Goal: Transaction & Acquisition: Purchase product/service

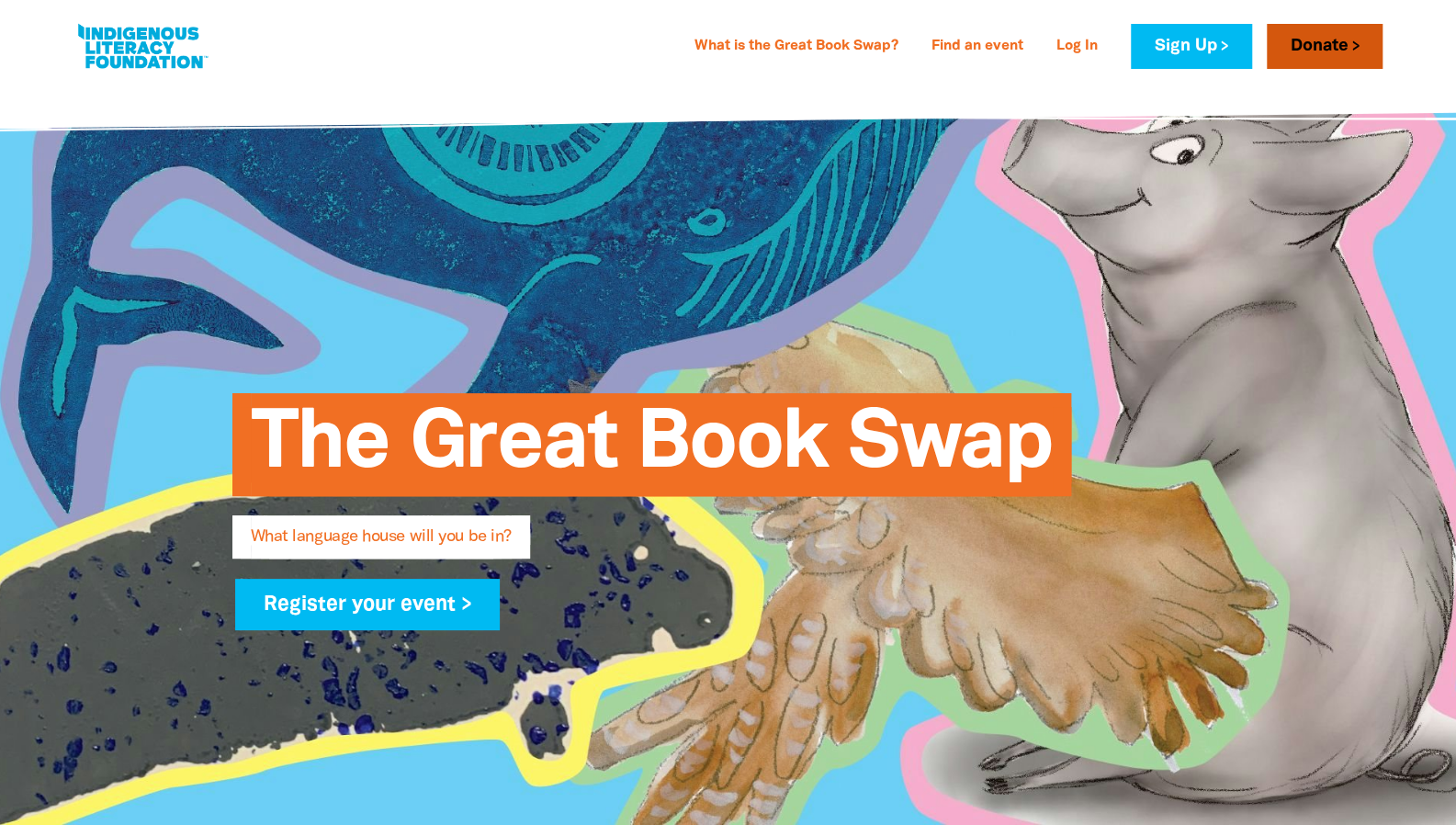
click at [1326, 40] on link "Donate" at bounding box center [1325, 46] width 116 height 45
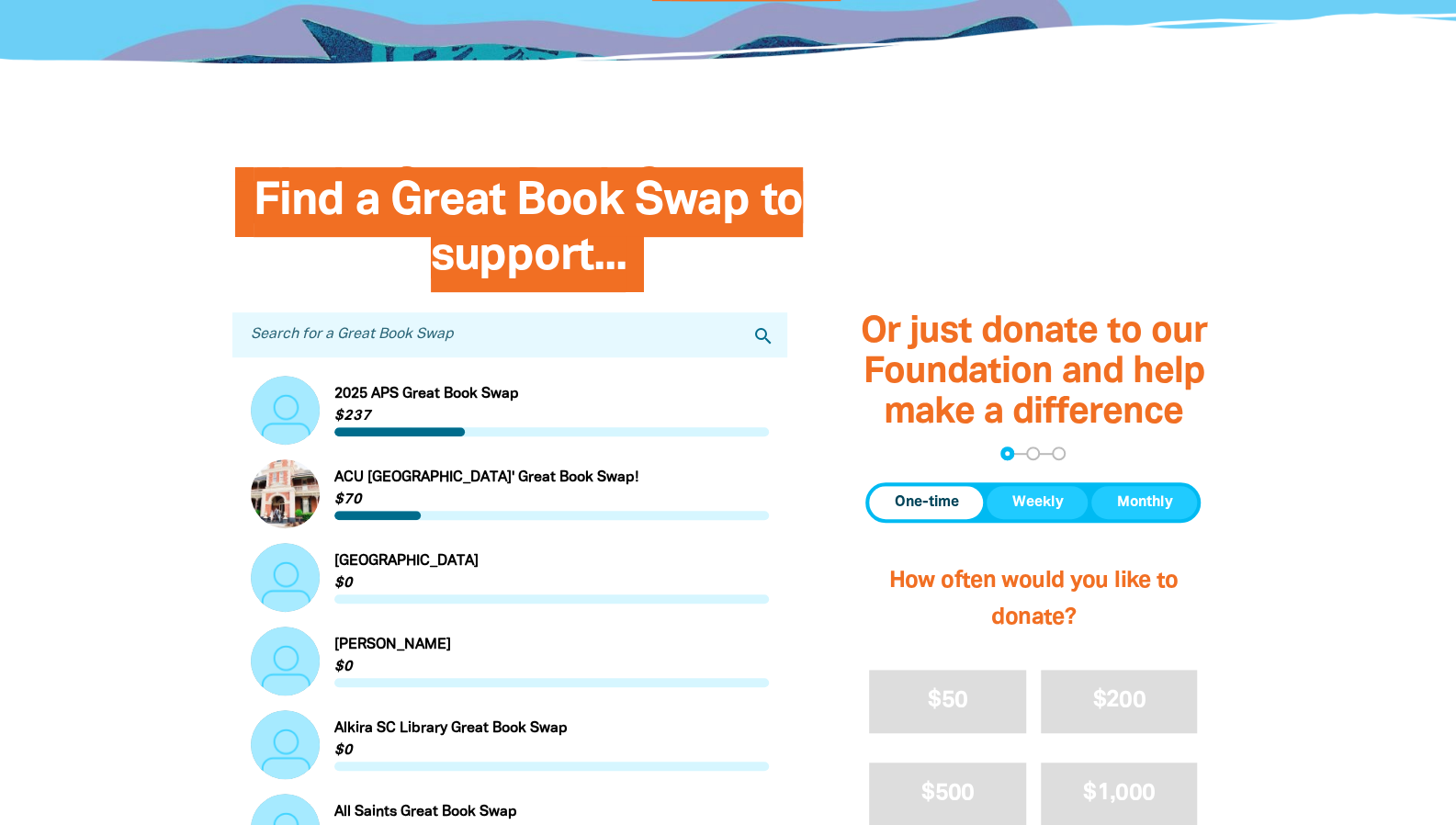
scroll to position [399, 0]
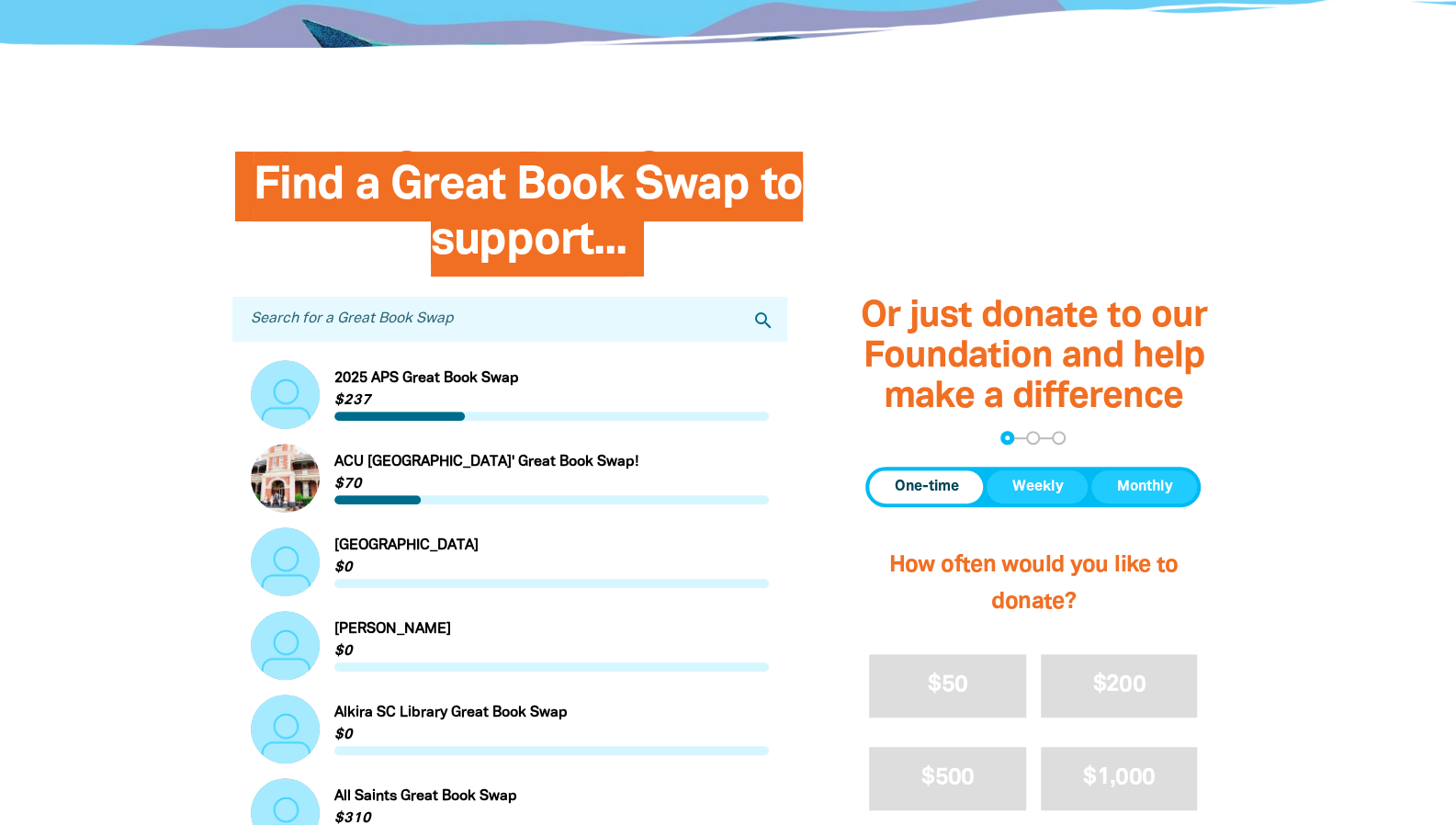
click at [511, 313] on input "Search for a Great Book Swap" at bounding box center [510, 319] width 556 height 45
type input "iona"
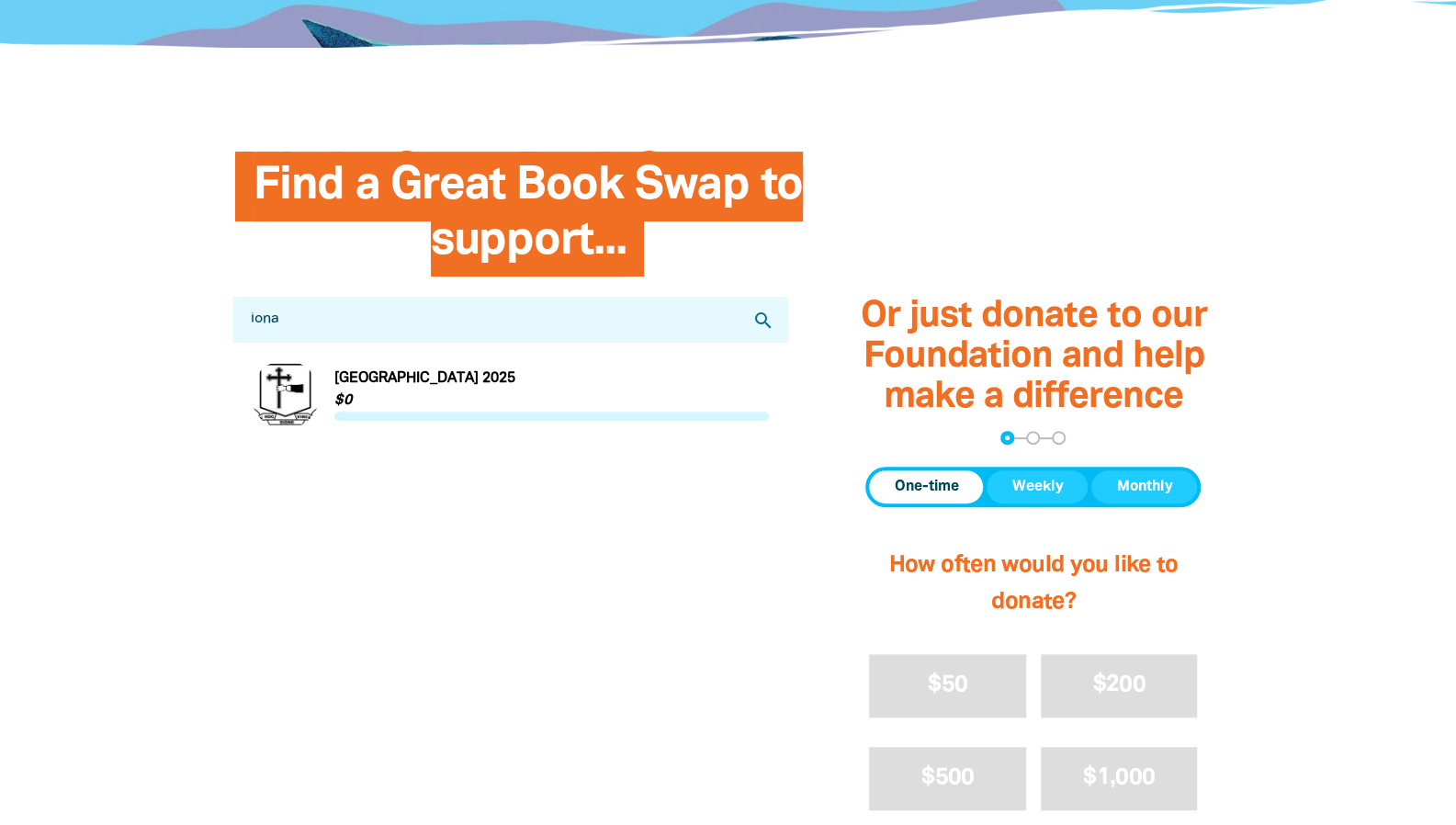
click at [428, 410] on link "Link to [GEOGRAPHIC_DATA] 2025" at bounding box center [510, 395] width 519 height 69
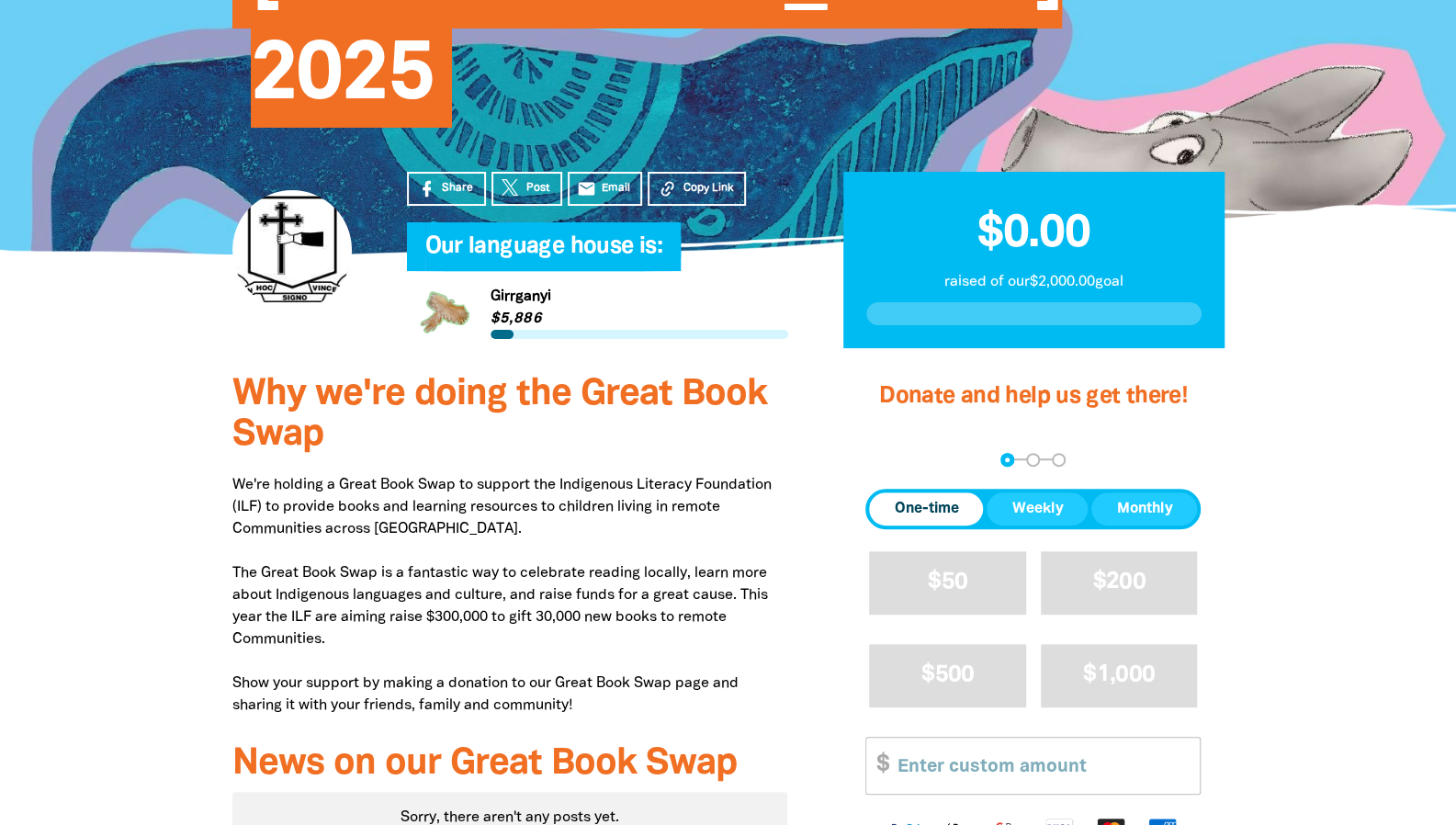
scroll to position [309, 0]
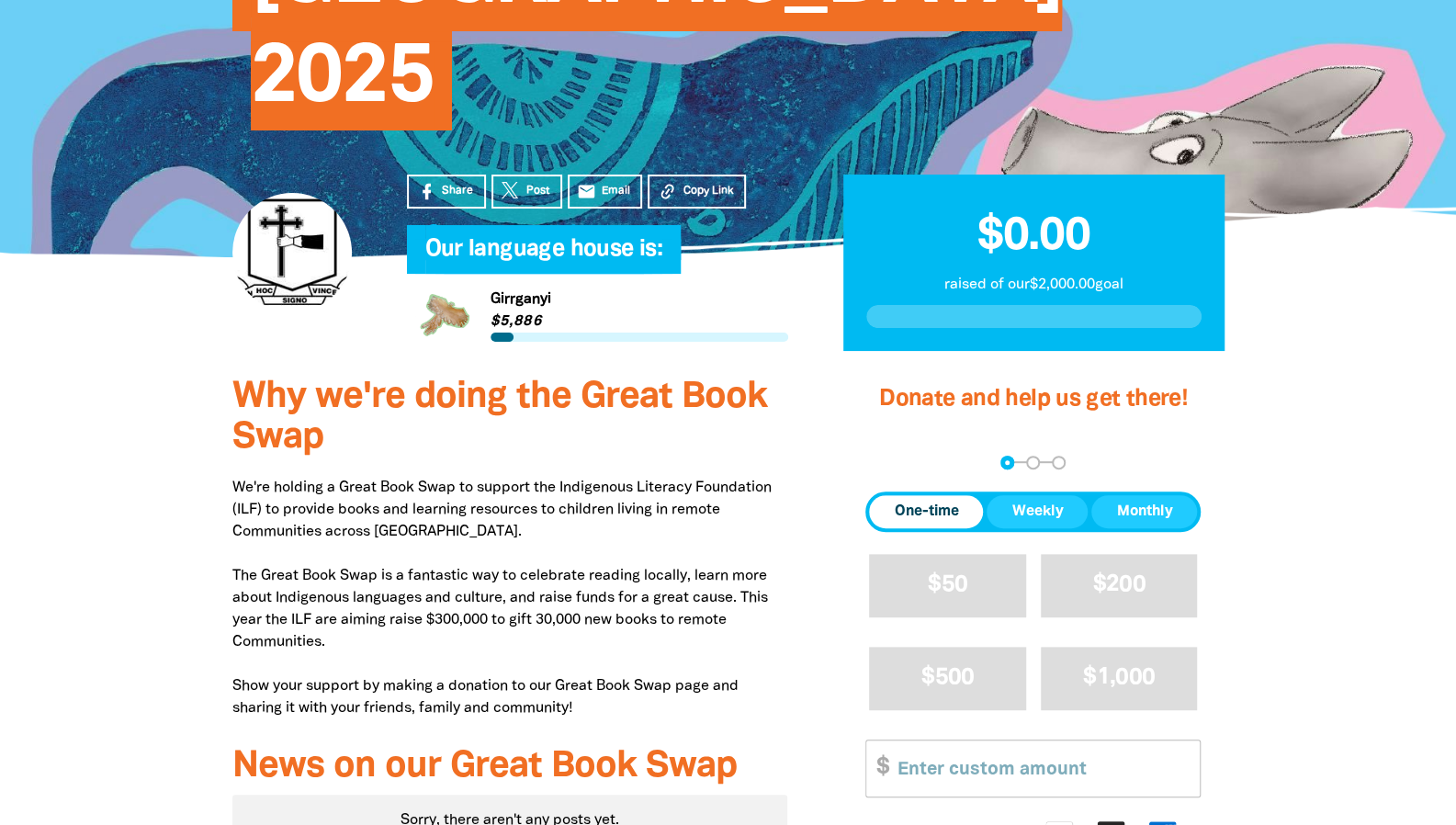
click at [929, 501] on span "One-time" at bounding box center [925, 512] width 64 height 22
click at [984, 740] on input "Other Amount" at bounding box center [1043, 768] width 315 height 56
type input "20"
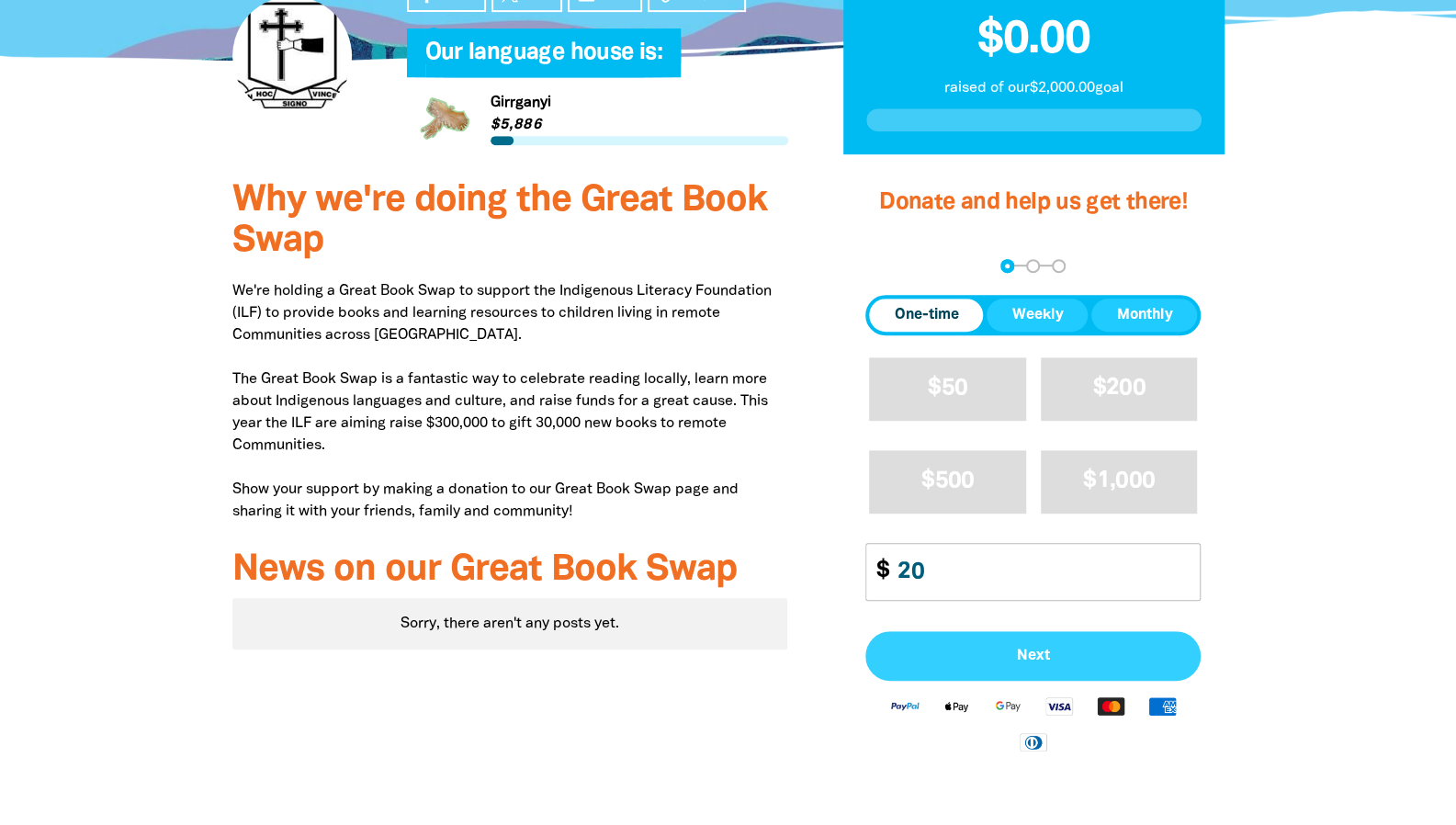
select select "AU"
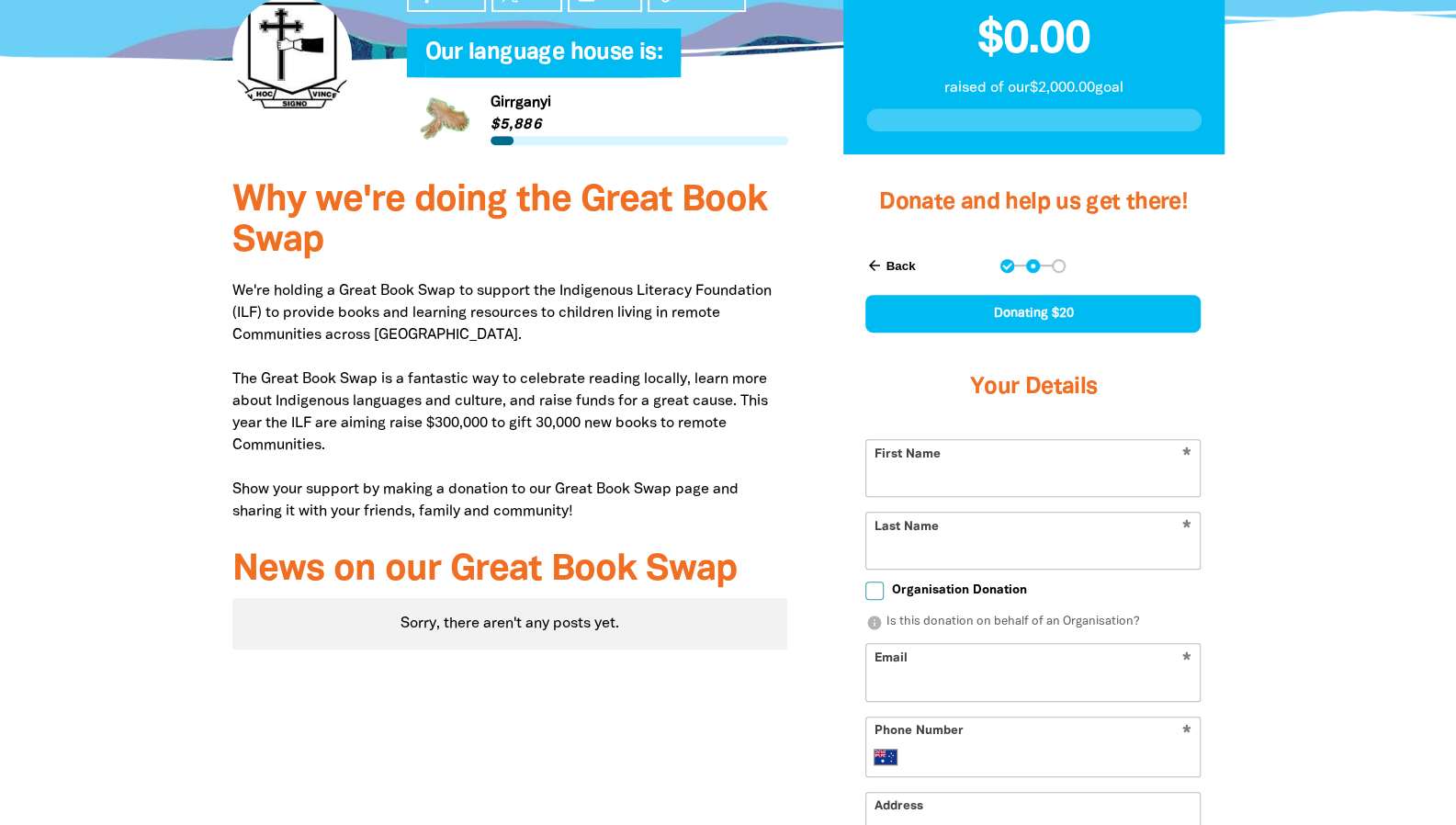
click at [971, 440] on input "First Name" at bounding box center [1033, 468] width 334 height 56
type input "[PERSON_NAME]"
click at [963, 513] on input "Last Name" at bounding box center [1033, 540] width 334 height 56
type input "[PERSON_NAME]"
click at [946, 644] on input "Email" at bounding box center [1033, 671] width 334 height 56
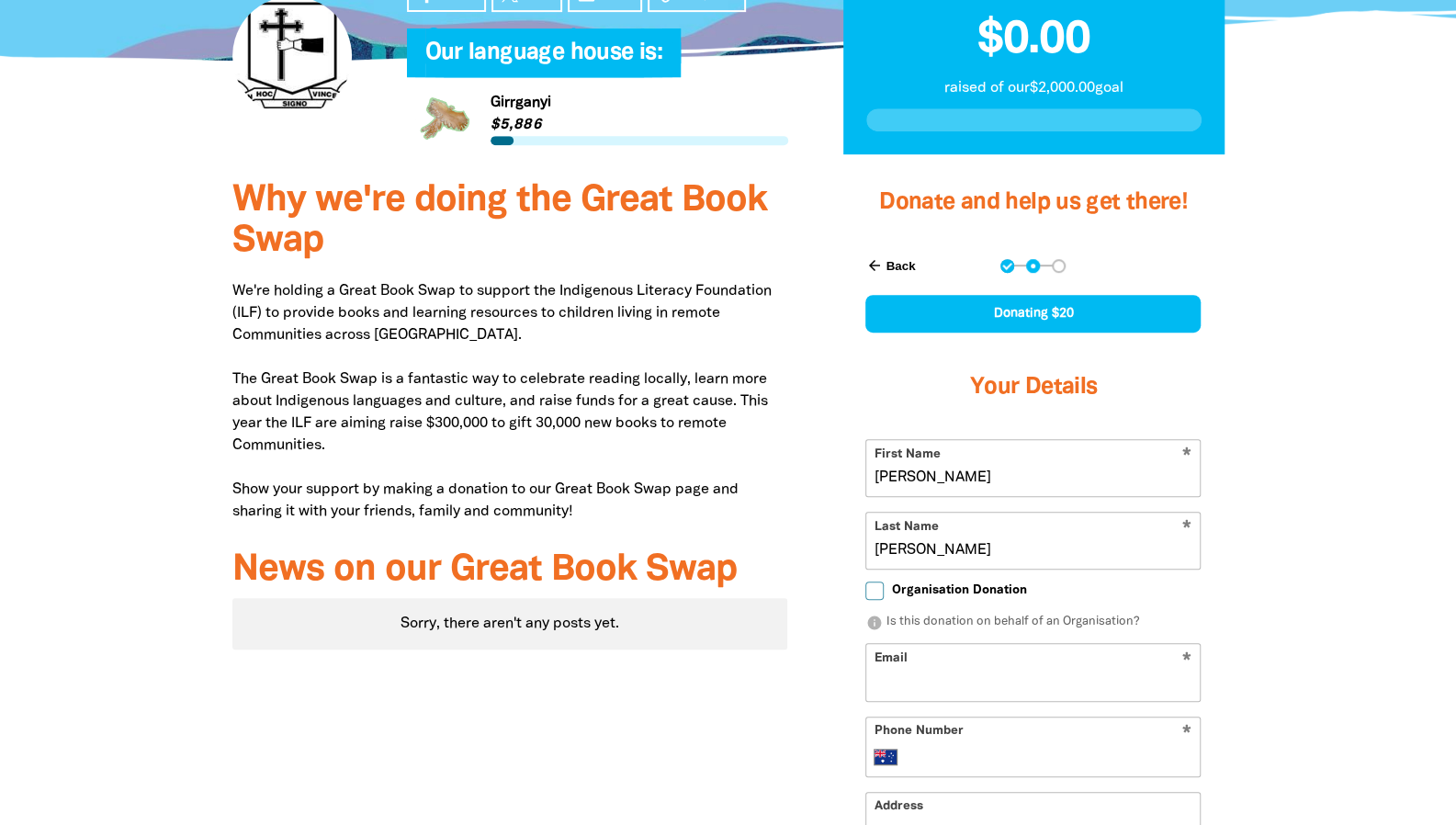
type input "[EMAIL_ADDRESS][DOMAIN_NAME]"
click at [1024, 746] on input "Phone Number" at bounding box center [1052, 757] width 282 height 22
type input "0422 024 356"
click at [1016, 793] on input "Address" at bounding box center [1033, 820] width 334 height 56
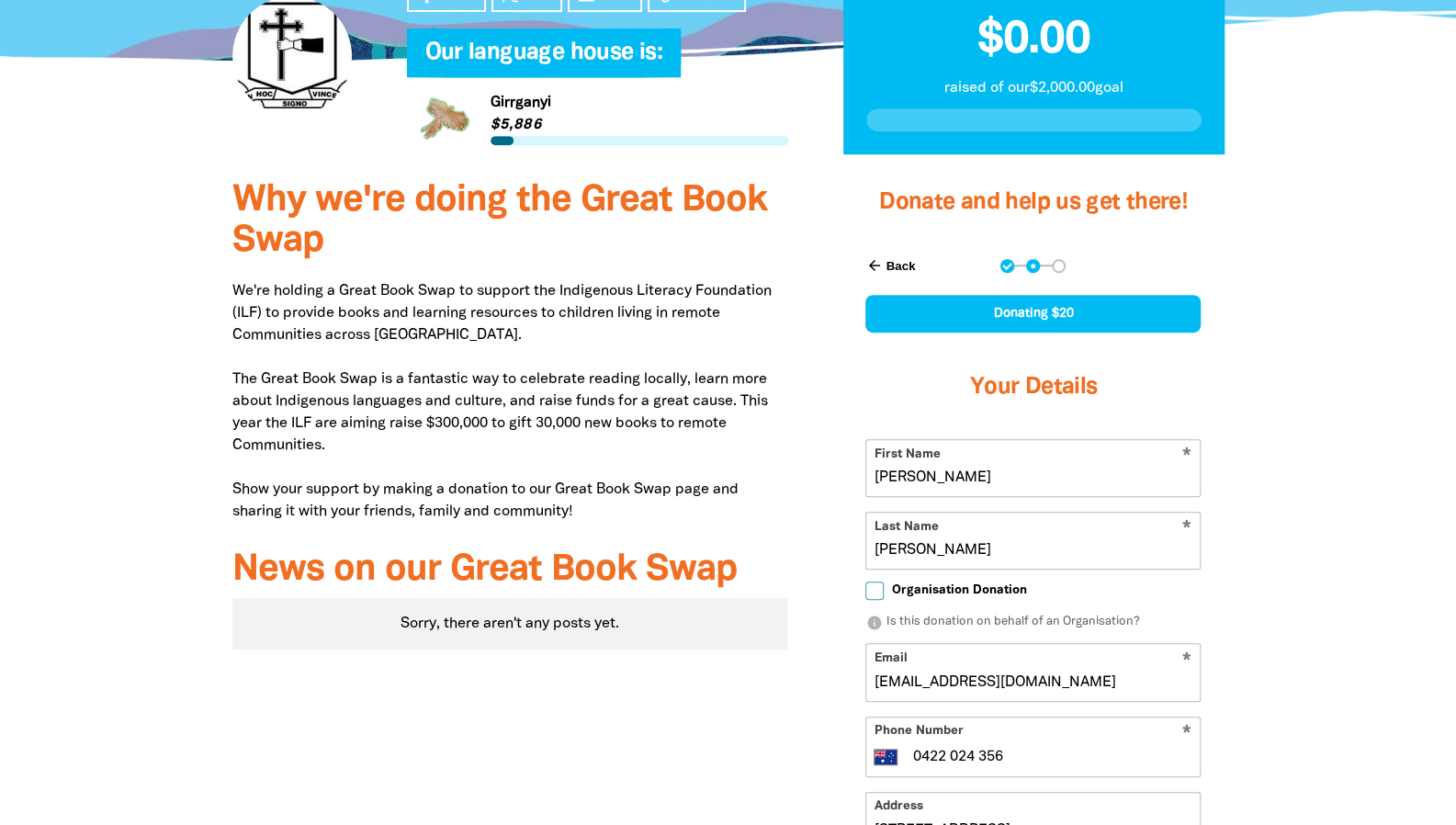
type input "[STREET_ADDRESS]"
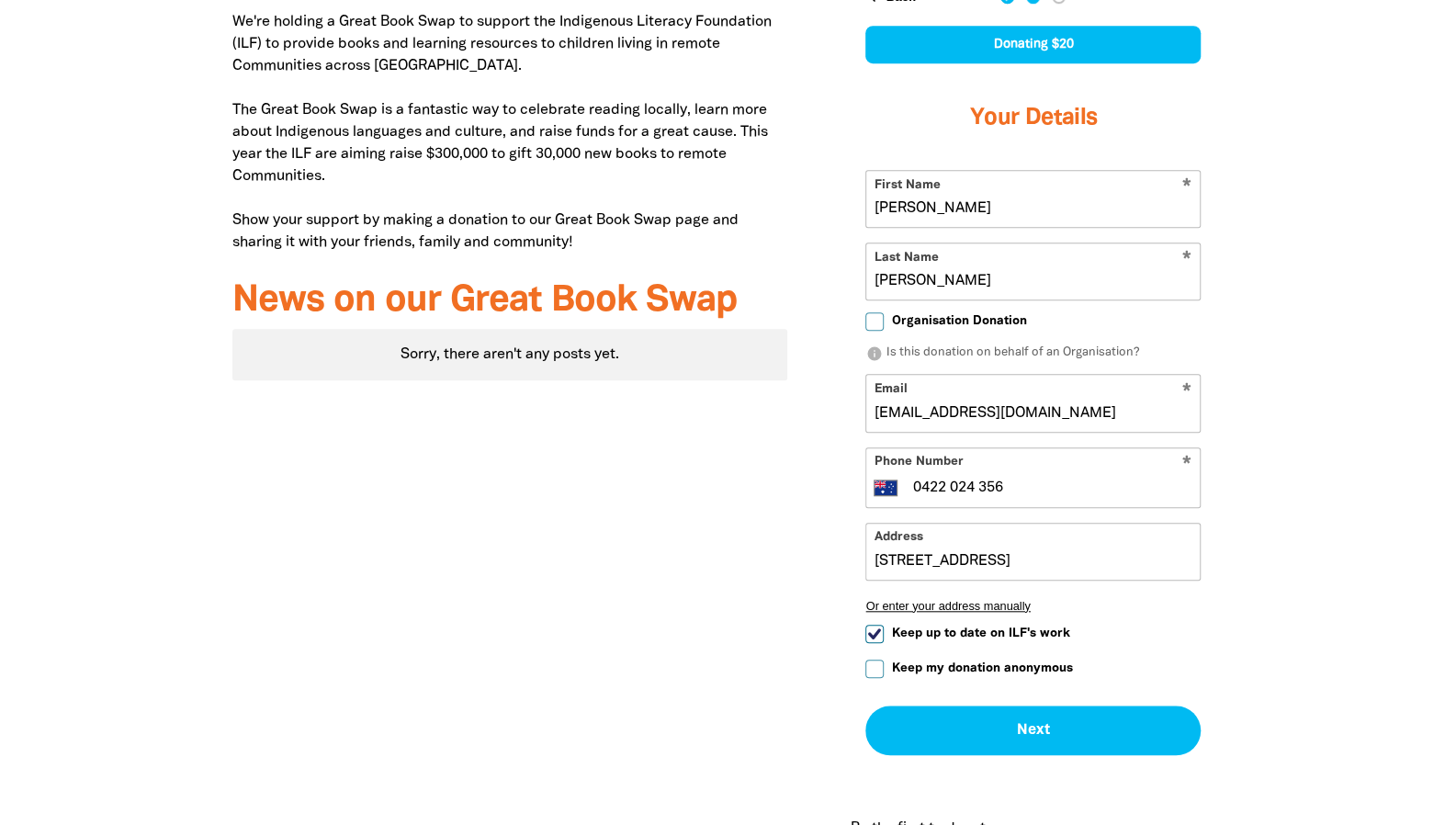
scroll to position [857, 0]
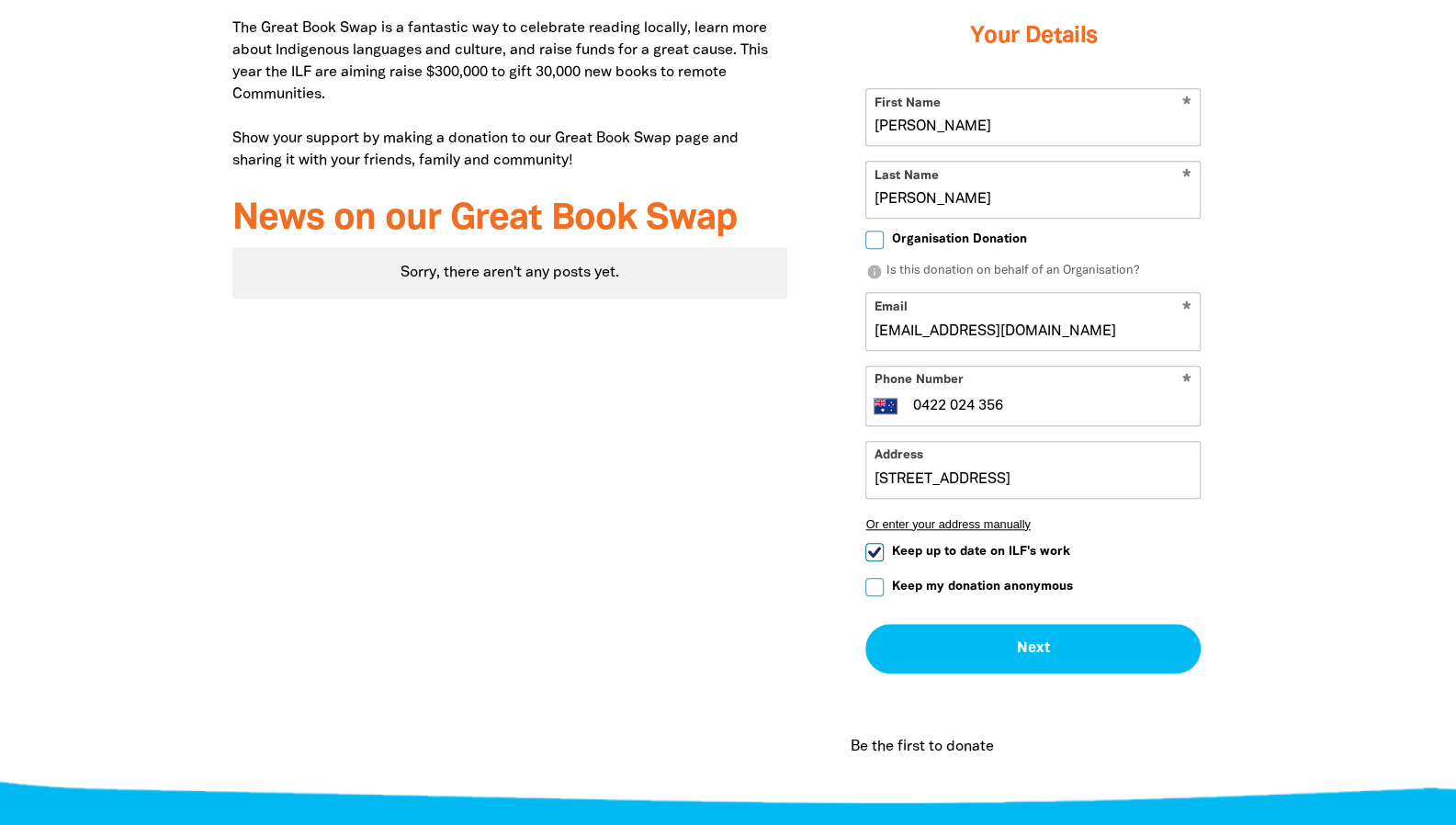
click at [874, 543] on input "Keep up to date on ILF's work" at bounding box center [874, 552] width 19 height 19
checkbox input "false"
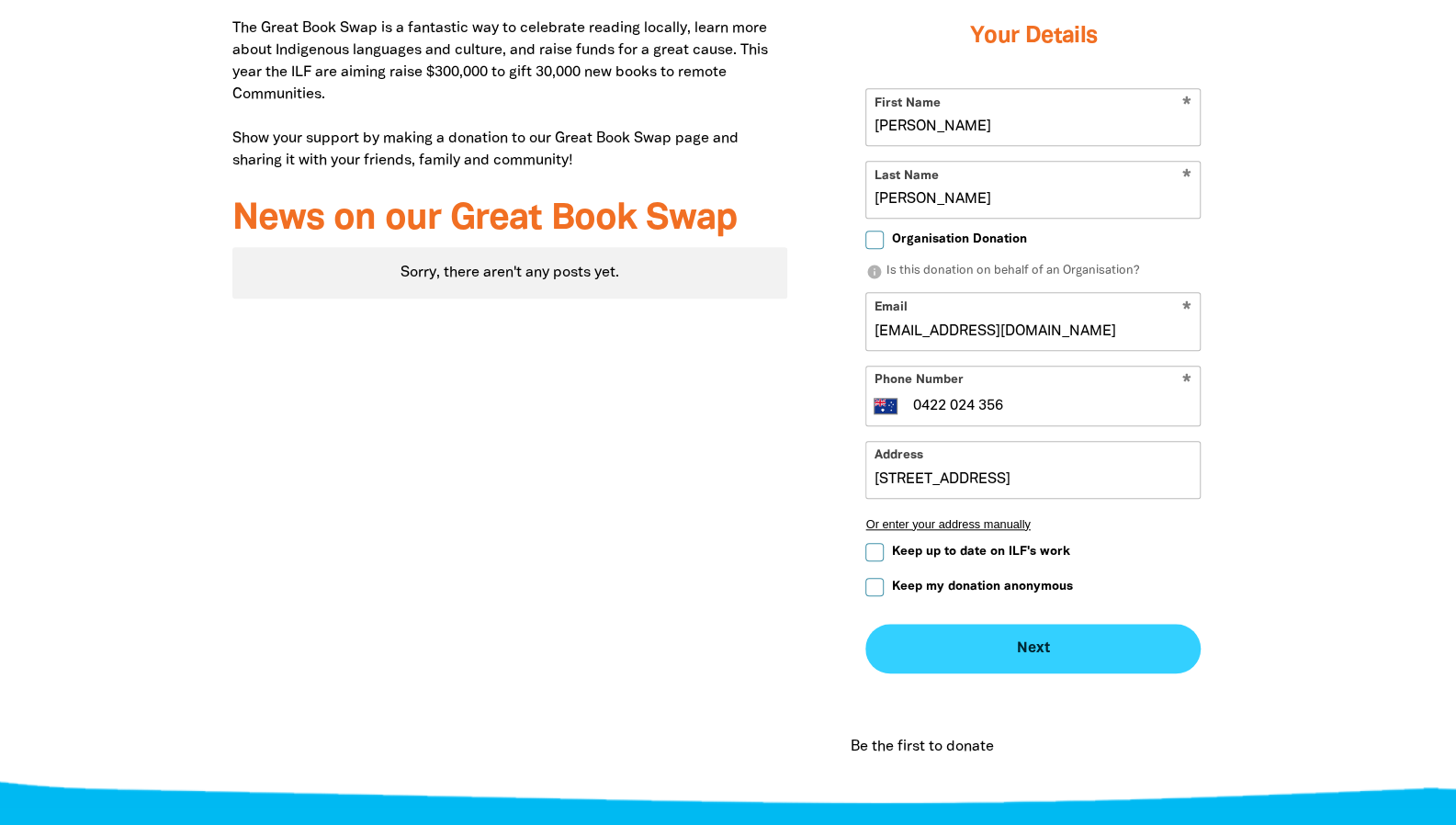
click at [1032, 624] on button "Next chevron_right" at bounding box center [1033, 649] width 336 height 49
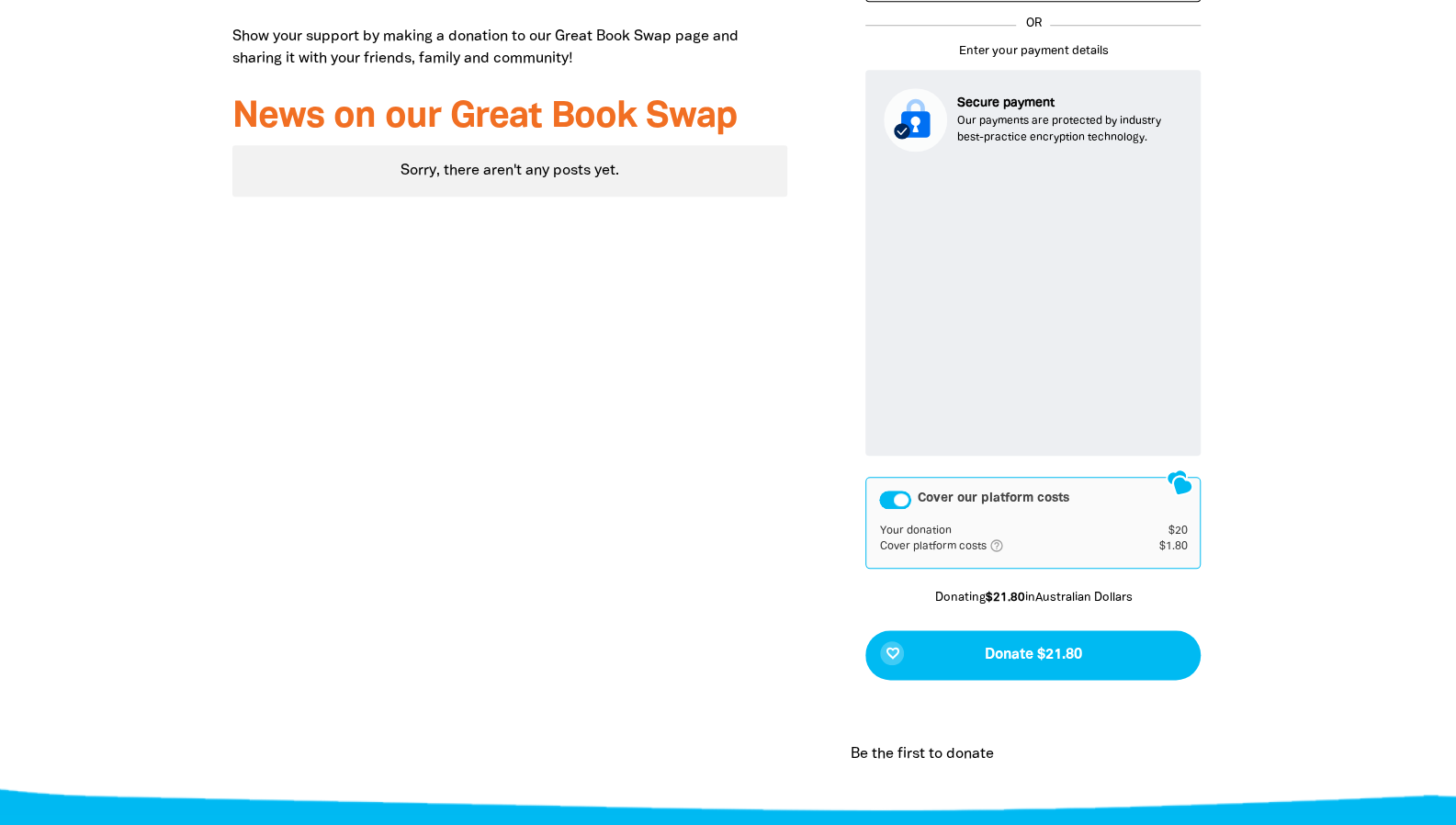
scroll to position [1007, 0]
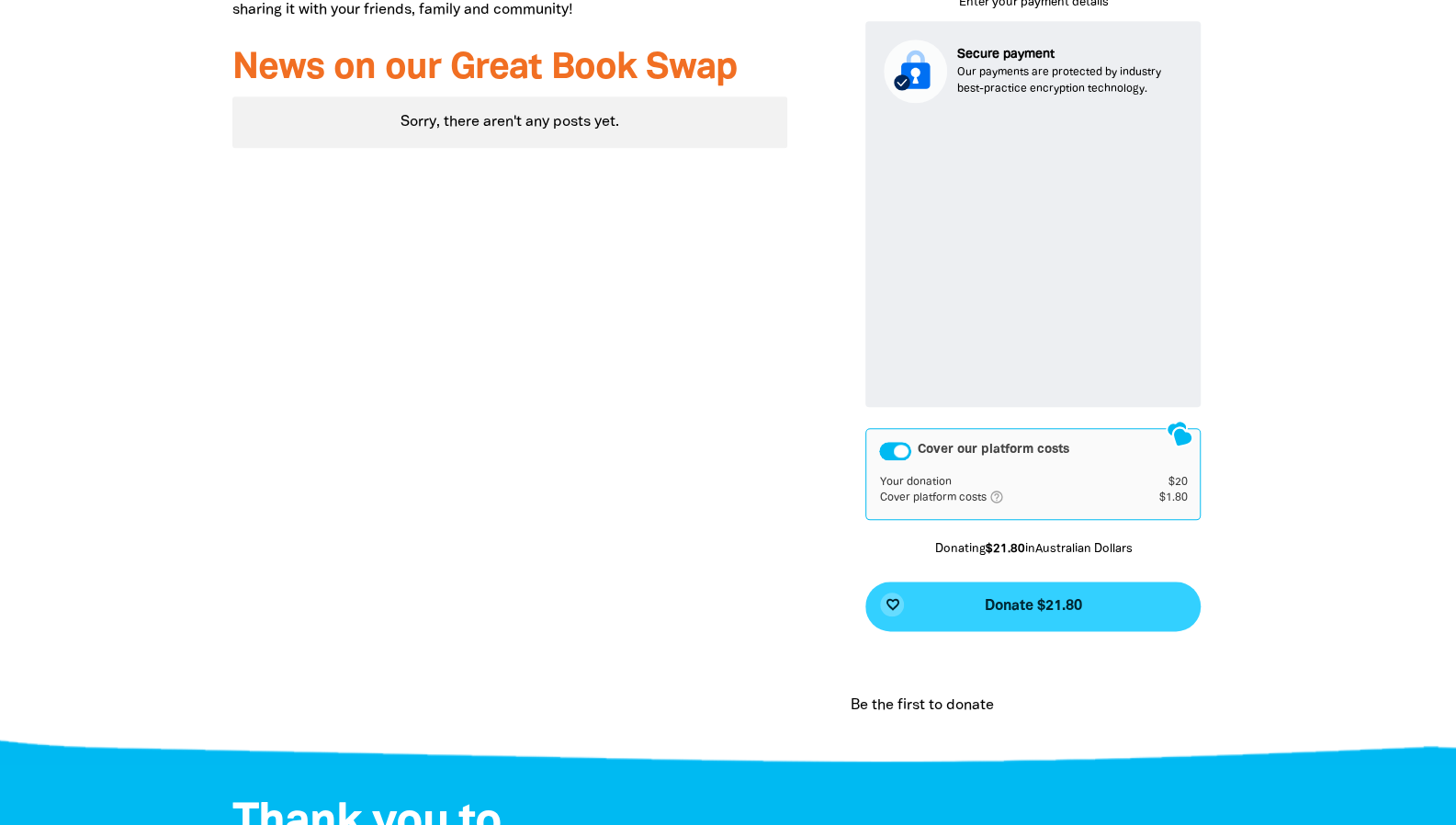
click at [1088, 582] on button "favorite_border Donate $21.80" at bounding box center [1033, 606] width 336 height 49
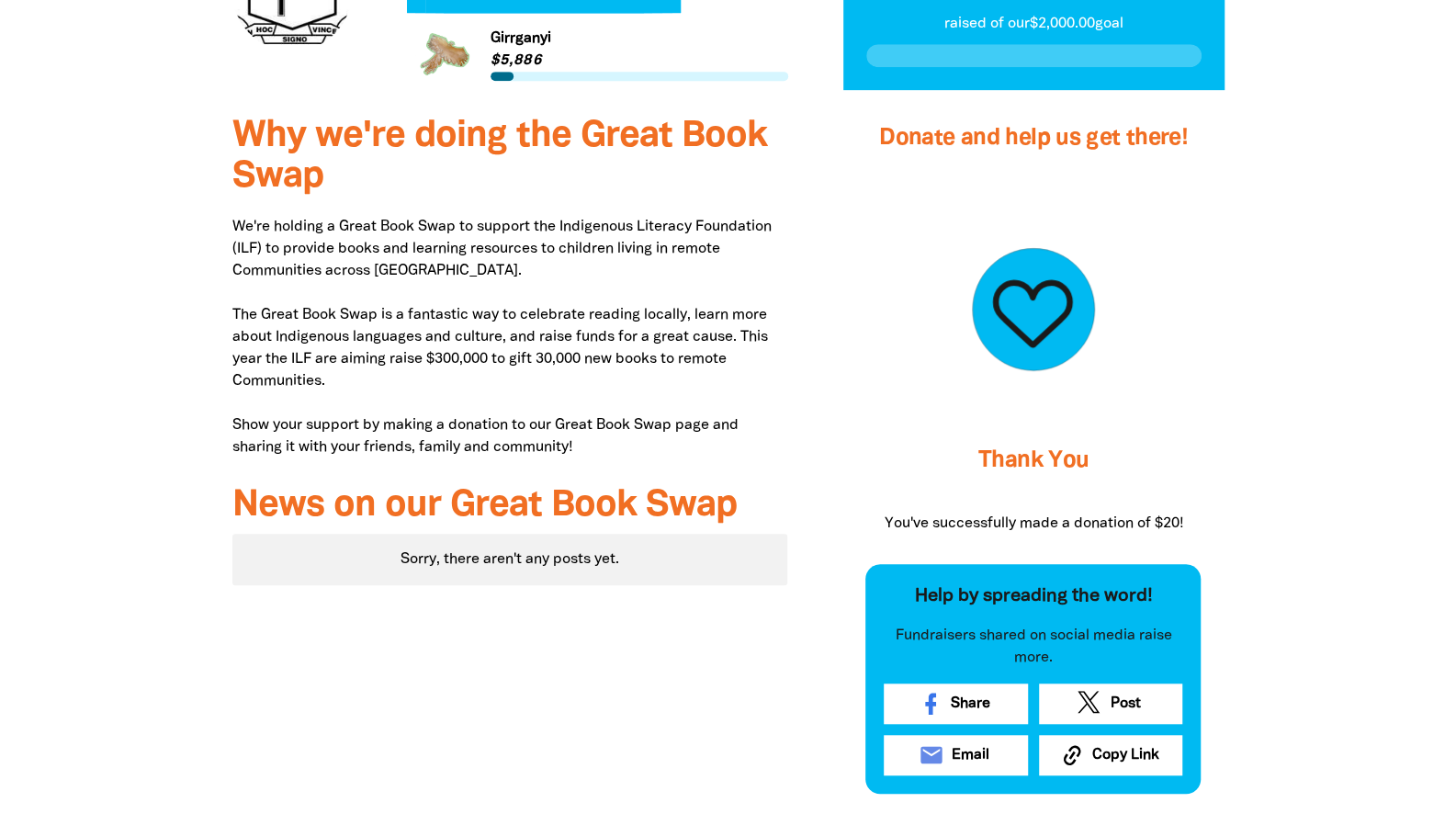
scroll to position [688, 0]
